Goal: Task Accomplishment & Management: Use online tool/utility

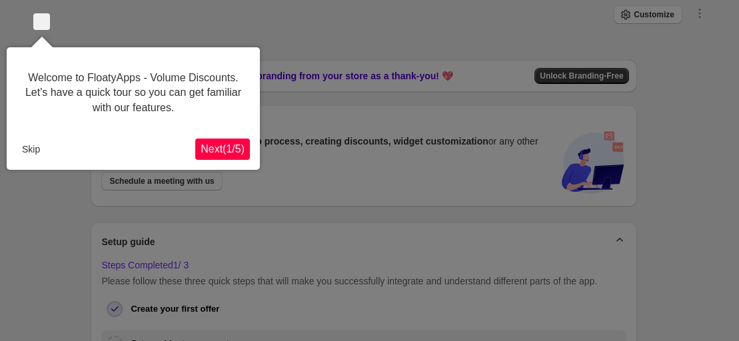
click at [209, 151] on span "Next ( 1 / 5 )" at bounding box center [223, 148] width 44 height 11
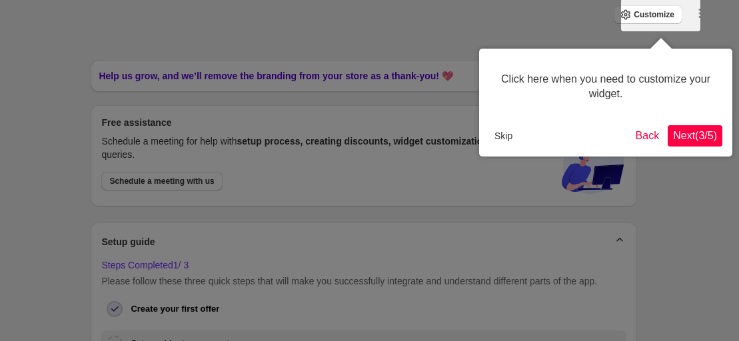
click at [716, 130] on span "Next ( 3 / 5 )" at bounding box center [695, 135] width 44 height 11
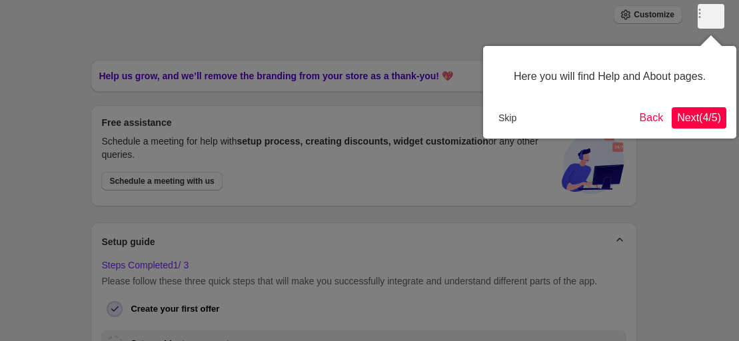
click at [706, 121] on span "Next ( 4 / 5 )" at bounding box center [699, 117] width 44 height 11
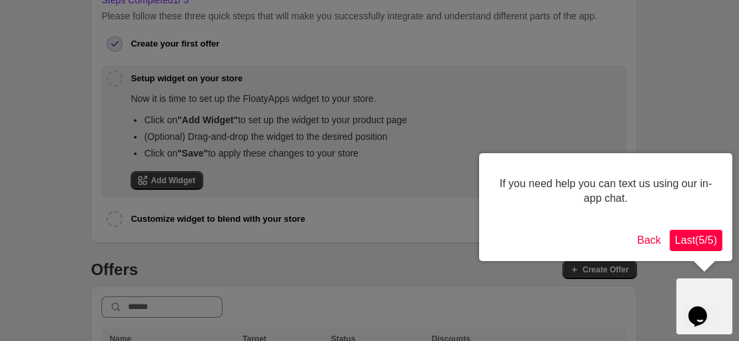
drag, startPoint x: 673, startPoint y: 233, endPoint x: 666, endPoint y: 232, distance: 6.8
click at [673, 233] on button "Last ( 5 / 5 )" at bounding box center [696, 240] width 53 height 21
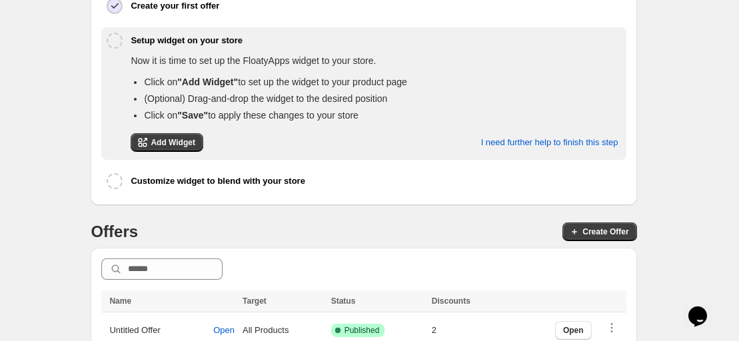
scroll to position [307, 0]
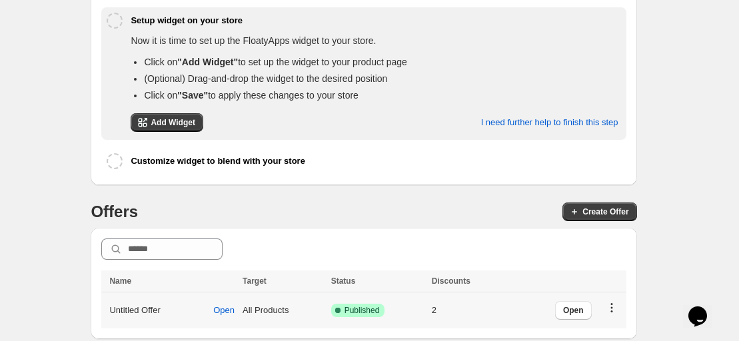
click at [619, 303] on icon "button" at bounding box center [611, 307] width 13 height 13
click at [577, 306] on span "Open" at bounding box center [573, 310] width 21 height 11
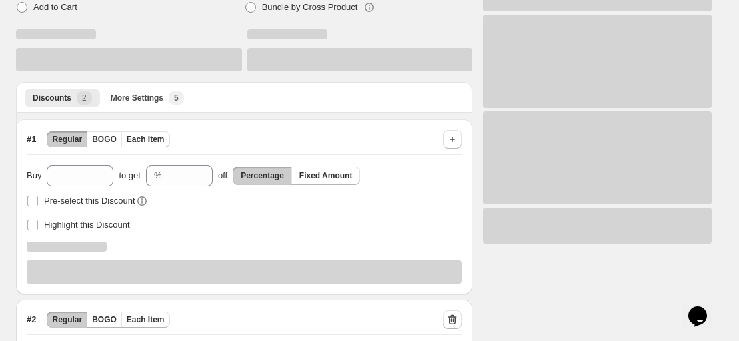
scroll to position [133, 0]
click at [69, 202] on span "Pre-select this Discount" at bounding box center [89, 200] width 91 height 10
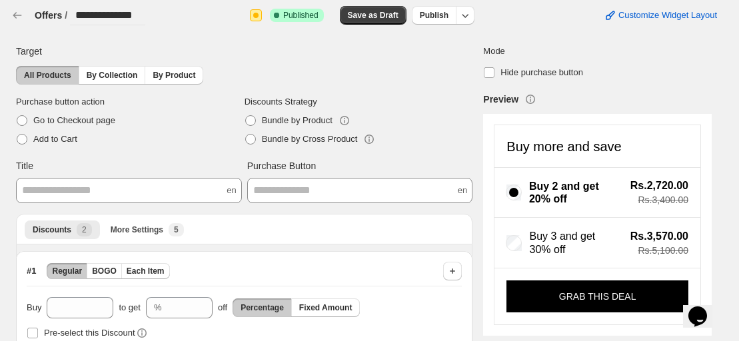
scroll to position [0, 0]
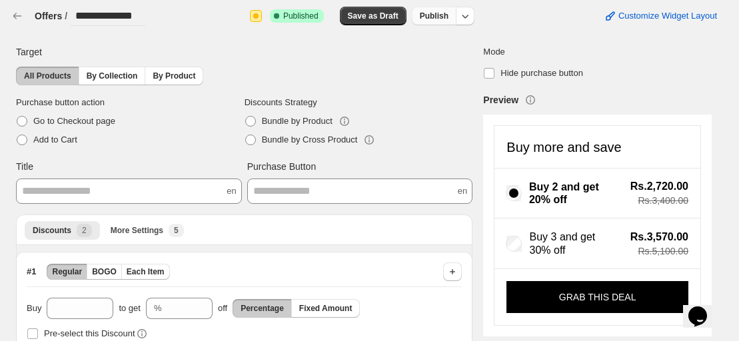
click at [442, 15] on span "Publish" at bounding box center [434, 16] width 29 height 11
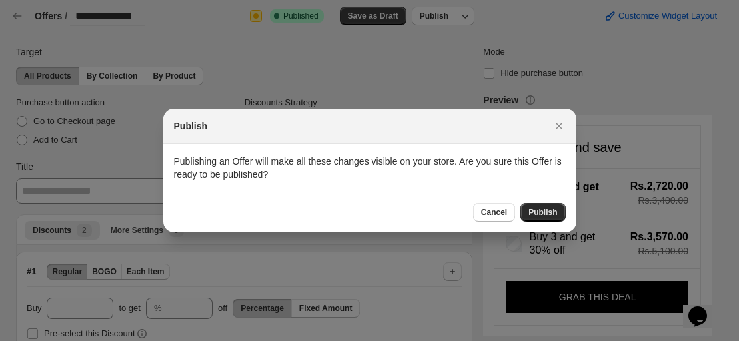
click at [549, 212] on span "Publish" at bounding box center [543, 212] width 29 height 11
